Goal: Complete application form

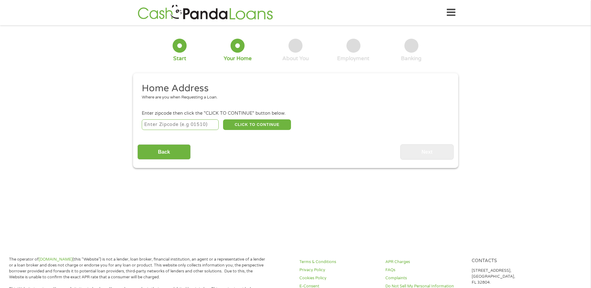
click at [207, 128] on input "number" at bounding box center [180, 124] width 77 height 11
type input "30339"
click at [267, 122] on button "CLICK TO CONTINUE" at bounding box center [257, 124] width 68 height 11
type input "30339"
type input "[GEOGRAPHIC_DATA]"
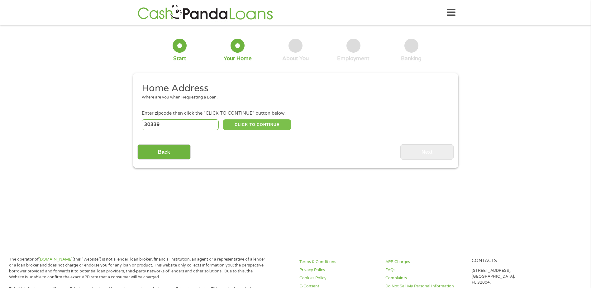
select select "[US_STATE]"
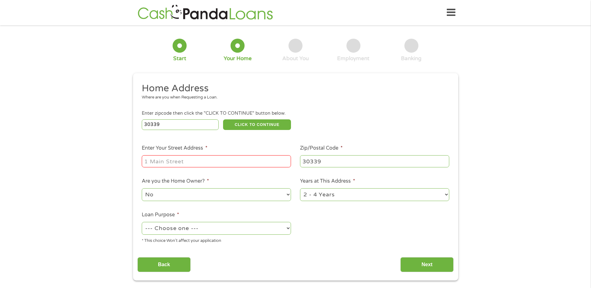
drag, startPoint x: 210, startPoint y: 164, endPoint x: 199, endPoint y: 161, distance: 10.9
click at [210, 164] on input "Enter Your Street Address *" at bounding box center [216, 161] width 149 height 12
type input "[STREET_ADDRESS]"
click at [287, 194] on select "No Yes" at bounding box center [216, 194] width 149 height 13
click at [142, 188] on select "No Yes" at bounding box center [216, 194] width 149 height 13
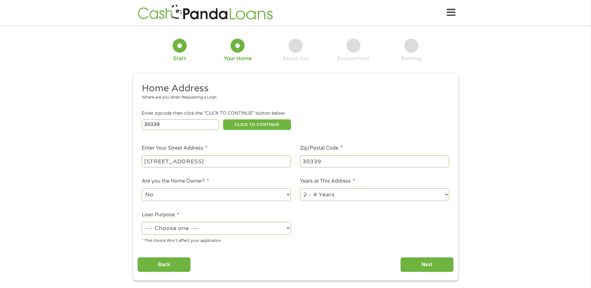
click at [330, 191] on select "1 Year or less 1 - 2 Years 2 - 4 Years Over 4 Years" at bounding box center [374, 194] width 149 height 13
select select "60months"
click at [300, 188] on select "1 Year or less 1 - 2 Years 2 - 4 Years Over 4 Years" at bounding box center [374, 194] width 149 height 13
click at [288, 229] on select "--- Choose one --- Pay Bills Debt Consolidation Home Improvement Major Purchase…" at bounding box center [216, 228] width 149 height 13
select select "paybills"
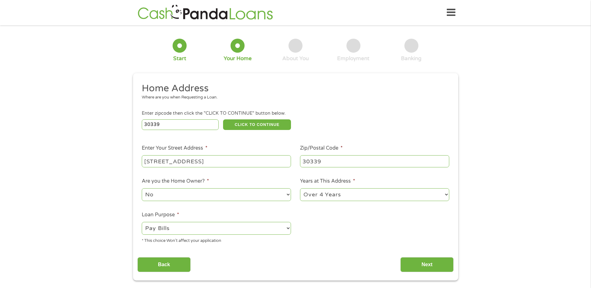
click at [142, 222] on select "--- Choose one --- Pay Bills Debt Consolidation Home Improvement Major Purchase…" at bounding box center [216, 228] width 149 height 13
click at [429, 265] on input "Next" at bounding box center [427, 264] width 53 height 15
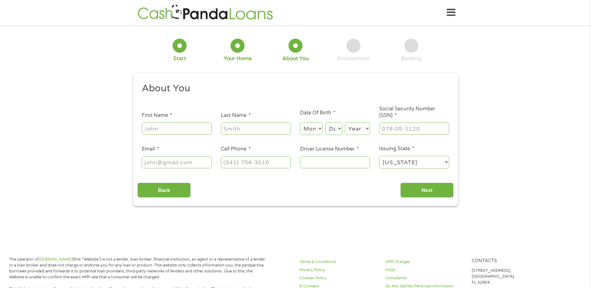
scroll to position [2, 2]
drag, startPoint x: 170, startPoint y: 132, endPoint x: 162, endPoint y: 131, distance: 8.6
click at [170, 132] on input "First Name *" at bounding box center [177, 129] width 70 height 12
type input "[PERSON_NAME]"
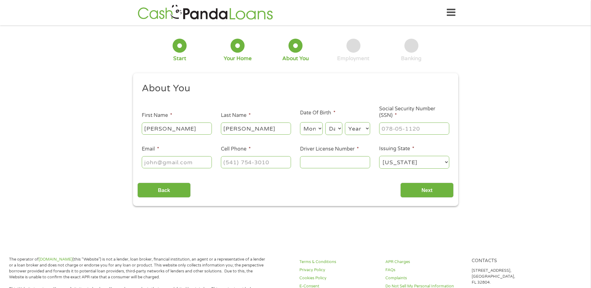
select select "1"
select select "17"
select select "1964"
type input "541-98-8633"
type input "[EMAIL_ADDRESS][DOMAIN_NAME]"
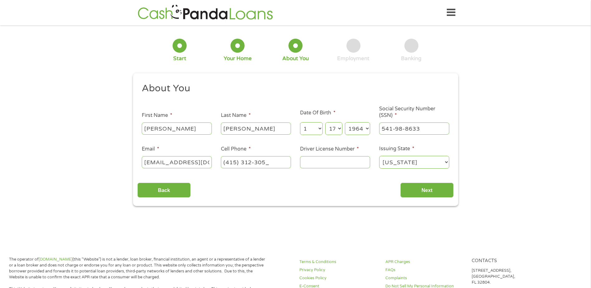
type input "[PHONE_NUMBER]"
type input "052175679"
click at [414, 190] on input "Next" at bounding box center [427, 190] width 53 height 15
click at [418, 194] on input "Next" at bounding box center [427, 190] width 53 height 15
click at [278, 231] on main "1 Start 2 Your Home 3 About You 4 Employment 5 Banking 6 This field is hidden w…" at bounding box center [295, 135] width 591 height 210
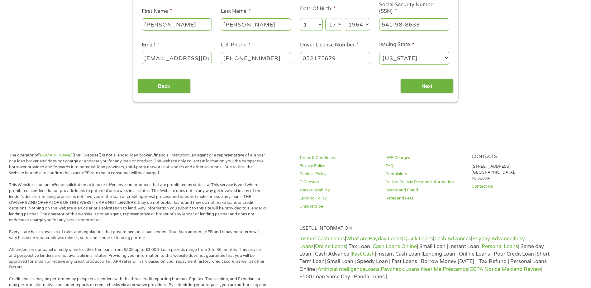
scroll to position [0, 0]
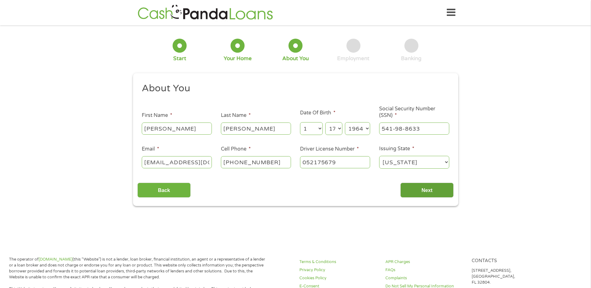
click at [434, 191] on input "Next" at bounding box center [427, 190] width 53 height 15
click at [420, 184] on input "Next" at bounding box center [427, 190] width 53 height 15
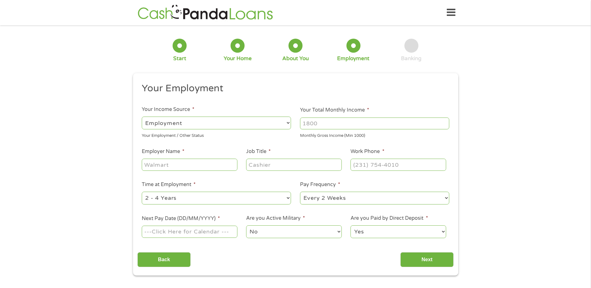
scroll to position [2, 2]
click at [317, 123] on input "Your Total Monthly Income *" at bounding box center [374, 124] width 149 height 12
drag, startPoint x: 335, startPoint y: 124, endPoint x: 302, endPoint y: 124, distance: 32.7
click at [302, 124] on input "4200" at bounding box center [374, 124] width 149 height 12
type input "6200"
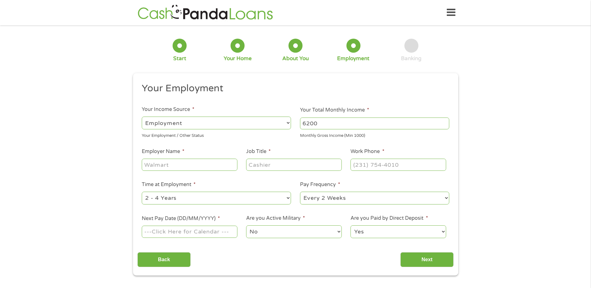
click at [157, 167] on input "Employer Name *" at bounding box center [189, 165] width 95 height 12
type input "Fiserv"
type input "Sr. Billing Analyst"
type input "(___) ___-____"
click at [375, 163] on input "(___) ___-____" at bounding box center [398, 165] width 95 height 12
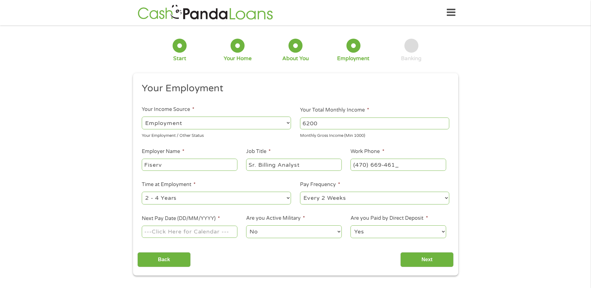
type input "[PHONE_NUMBER]"
click at [283, 197] on select "--- Choose one --- 1 Year or less 1 - 2 Years 2 - 4 Years Over 4 Years" at bounding box center [216, 198] width 149 height 13
select select "60months"
click at [142, 192] on select "--- Choose one --- 1 Year or less 1 - 2 Years 2 - 4 Years Over 4 Years" at bounding box center [216, 198] width 149 height 13
click at [205, 235] on input "Next Pay Date (DD/MM/YYYY) *" at bounding box center [189, 232] width 95 height 12
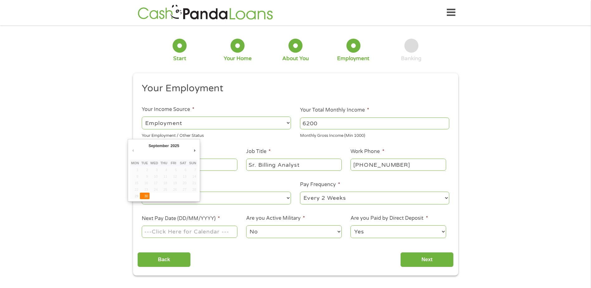
type input "[DATE]"
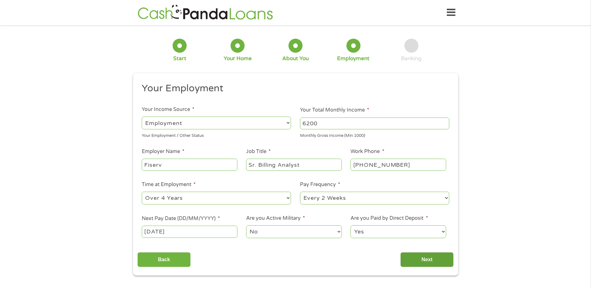
click at [434, 262] on input "Next" at bounding box center [427, 259] width 53 height 15
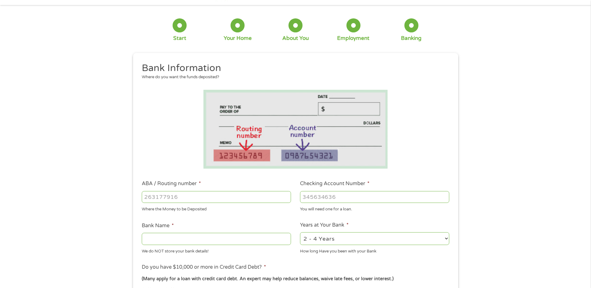
scroll to position [31, 0]
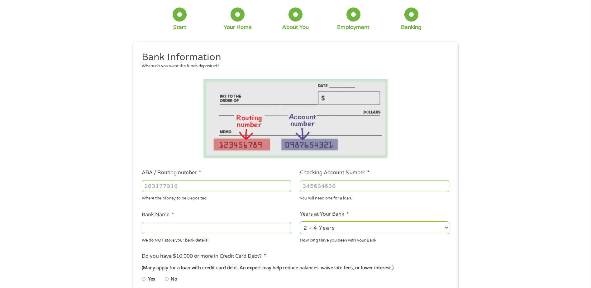
click at [203, 185] on input "ABA / Routing number *" at bounding box center [216, 186] width 149 height 12
click at [185, 229] on input "Bank Name *" at bounding box center [216, 228] width 149 height 12
type input "Chase"
click at [231, 190] on input "ABA / Routing number *" at bounding box center [216, 186] width 149 height 12
type input "061092387"
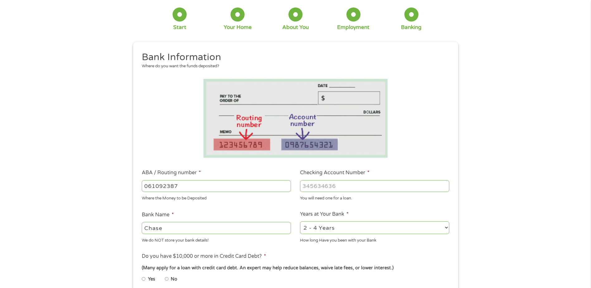
type input "[PERSON_NAME] [PERSON_NAME] BANK NA"
type input "061092387"
click at [349, 189] on input "Checking Account Number *" at bounding box center [374, 186] width 149 height 12
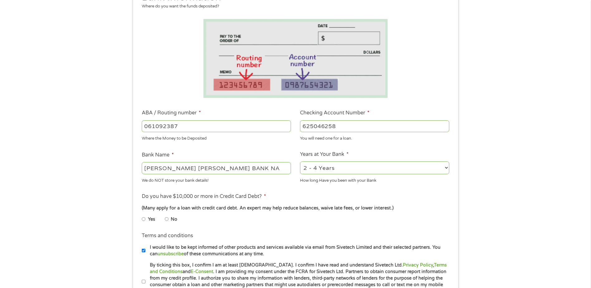
scroll to position [94, 0]
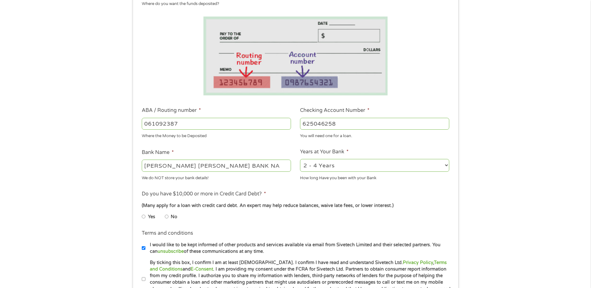
type input "625046258"
click at [165, 217] on input "No" at bounding box center [167, 217] width 4 height 10
radio input "true"
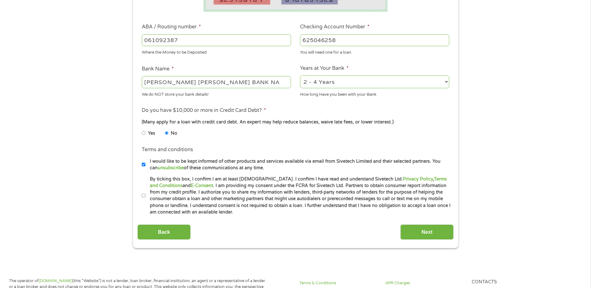
scroll to position [187, 0]
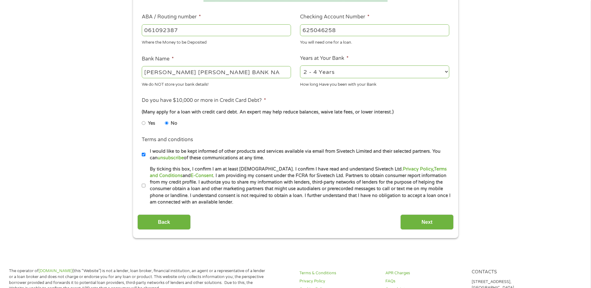
click at [142, 186] on input "By ticking this box, I confirm I am at least [DEMOGRAPHIC_DATA]. I confirm I ha…" at bounding box center [144, 186] width 4 height 10
checkbox input "true"
click at [422, 222] on input "Next" at bounding box center [427, 221] width 53 height 15
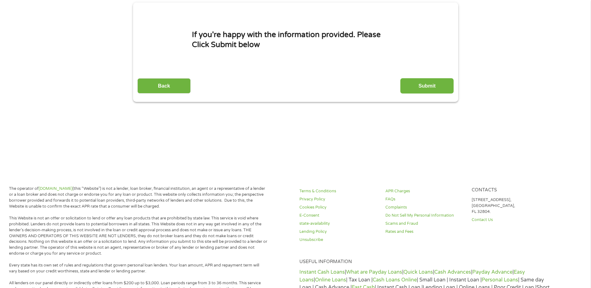
scroll to position [0, 0]
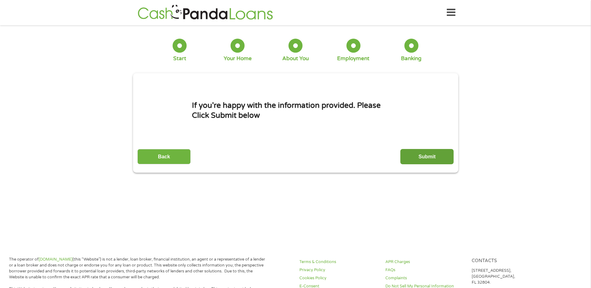
click at [430, 161] on input "Submit" at bounding box center [427, 156] width 53 height 15
